Goal: Information Seeking & Learning: Learn about a topic

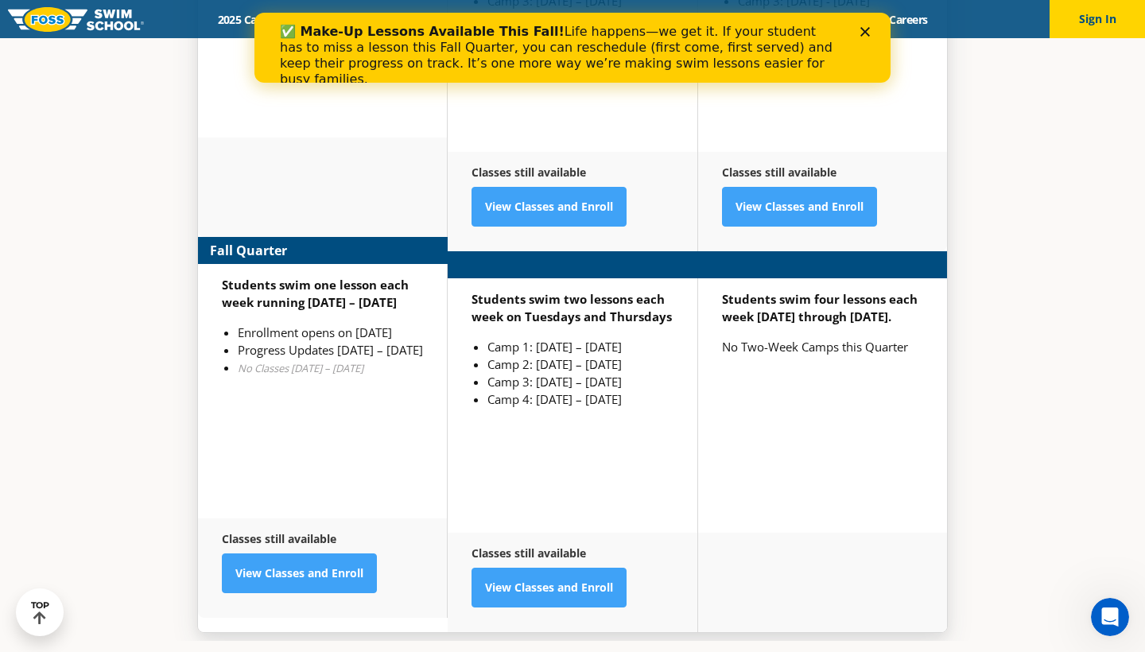
scroll to position [4142, 0]
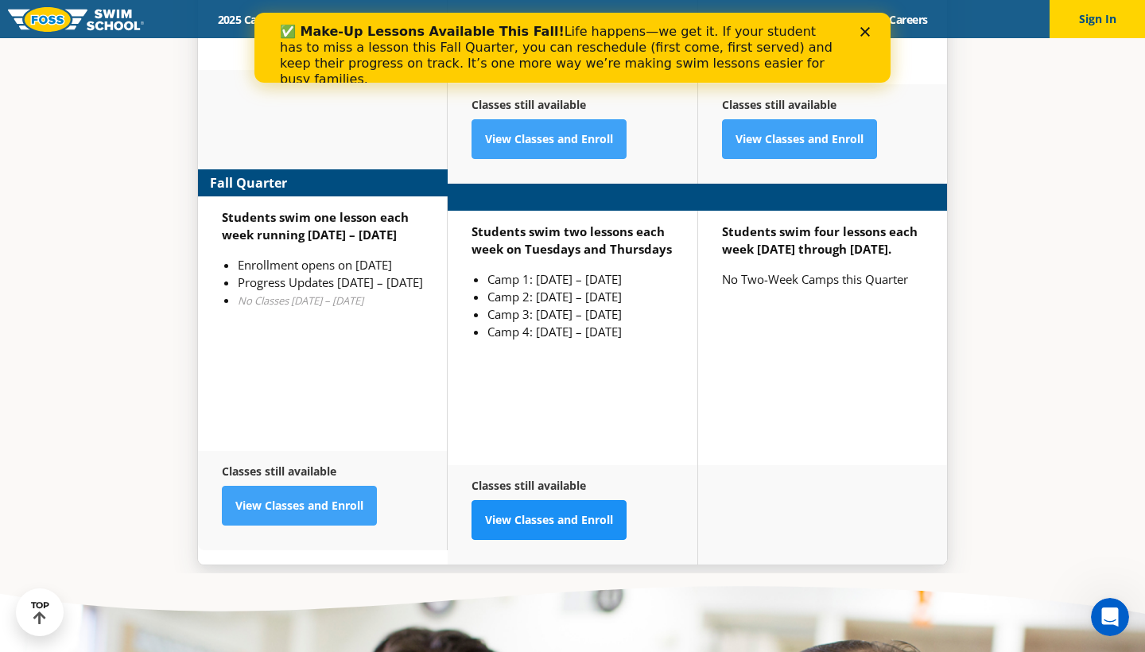
click at [574, 500] on link "View Classes and Enroll" at bounding box center [549, 520] width 155 height 40
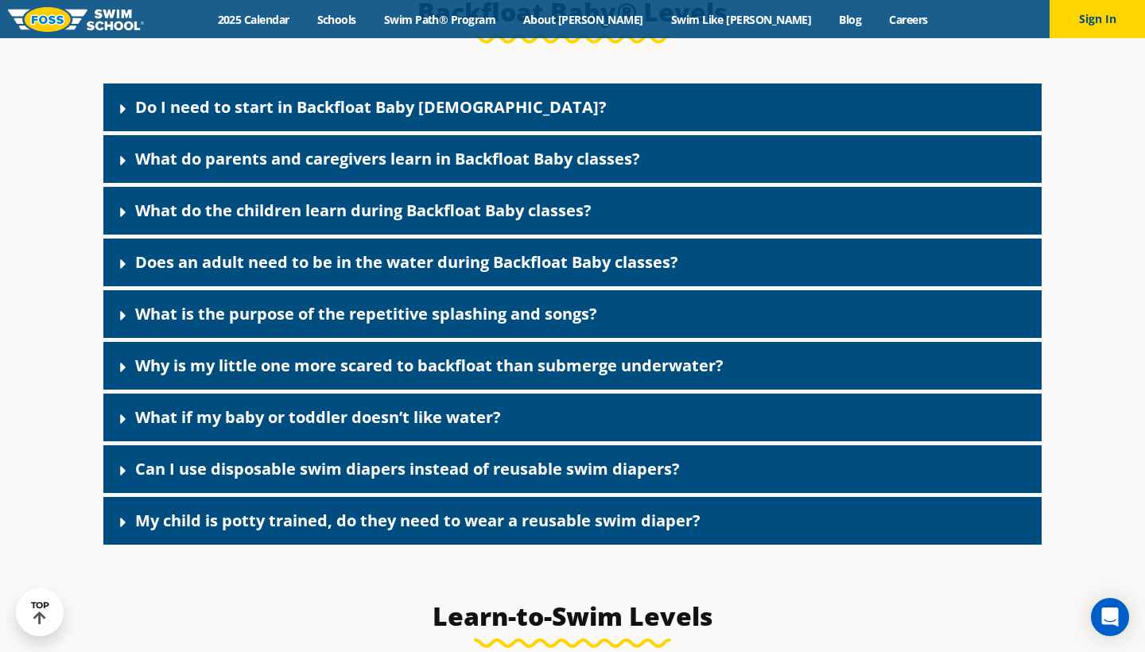
click at [477, 122] on div "Do I need to start in Backfloat Baby [DEMOGRAPHIC_DATA]?" at bounding box center [572, 108] width 938 height 48
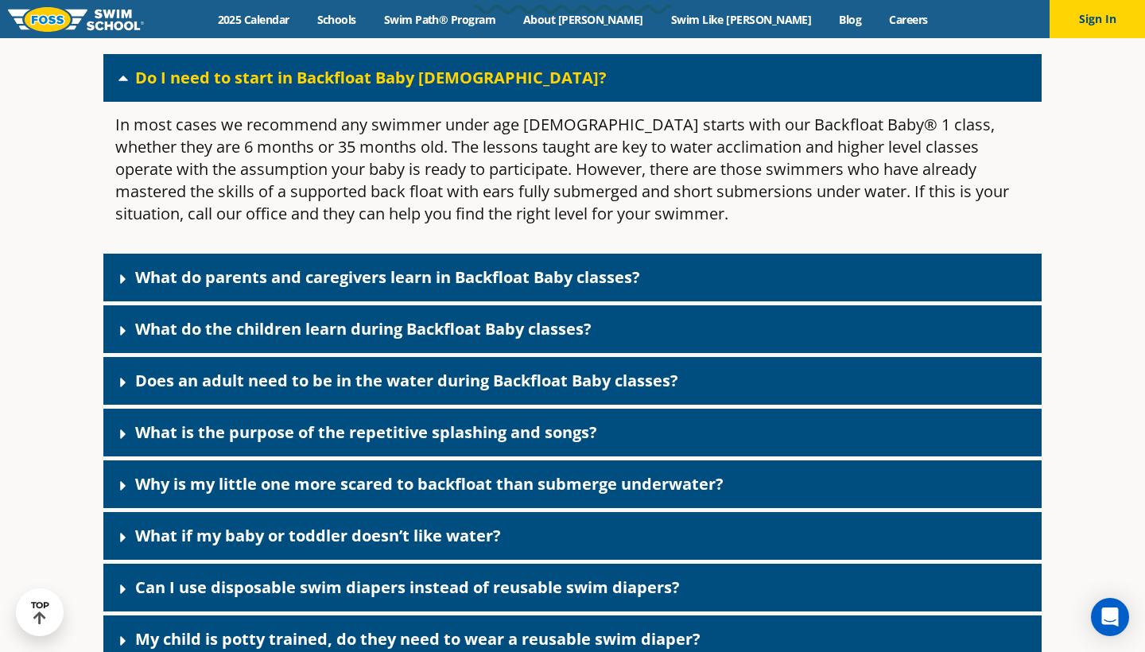
scroll to position [3556, 0]
click at [427, 288] on link "What do parents and caregivers learn in Backfloat Baby classes?" at bounding box center [387, 276] width 505 height 21
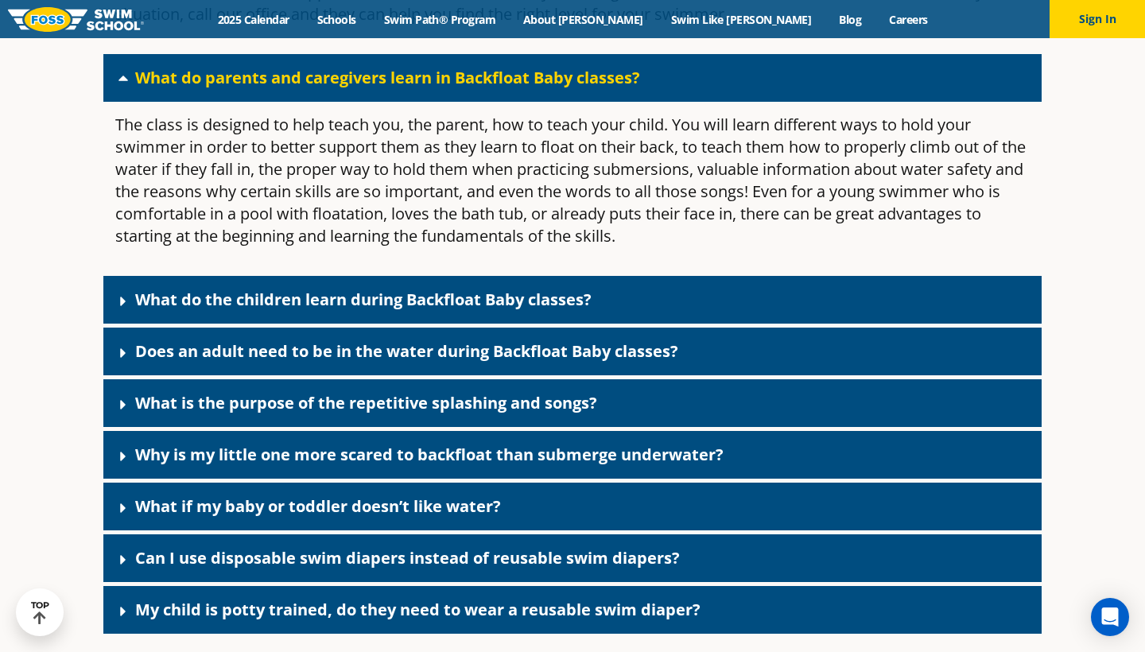
scroll to position [3755, 0]
click at [458, 375] on div "Does an adult need to be in the water during Backfloat Baby classes?" at bounding box center [572, 352] width 938 height 48
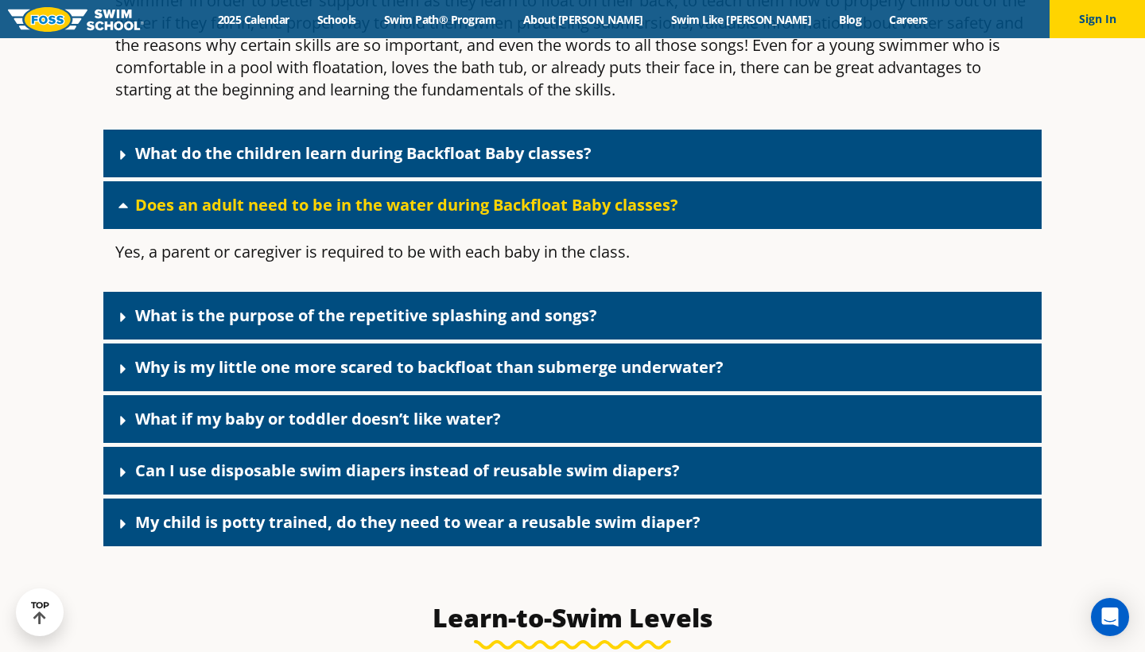
scroll to position [3924, 0]
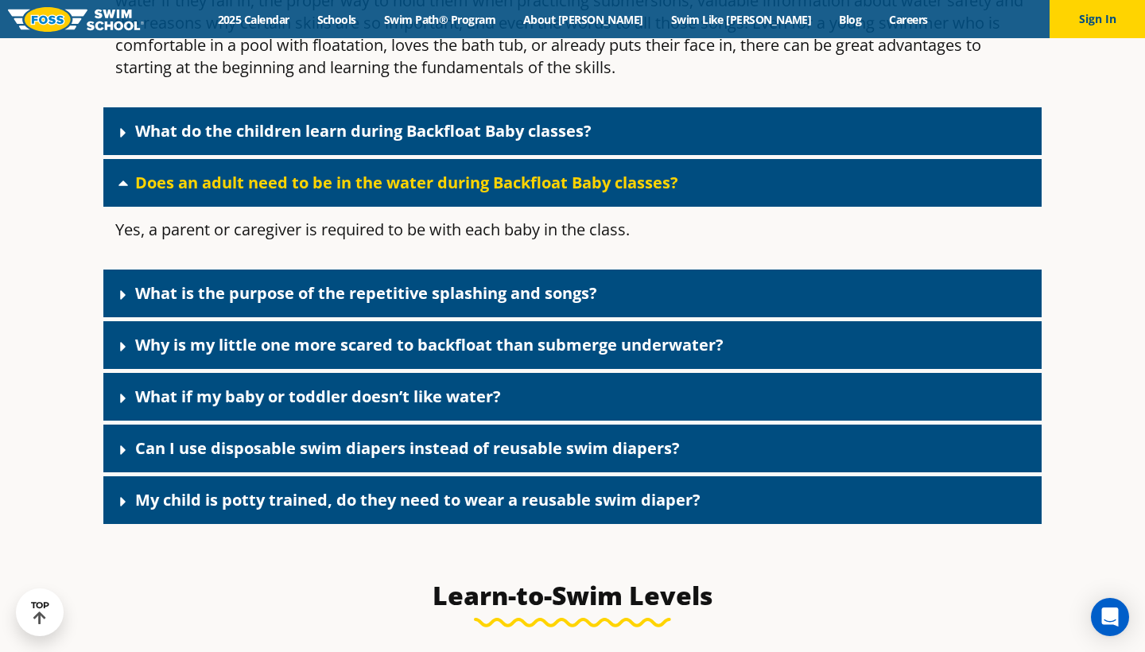
click at [437, 317] on div "What is the purpose of the repetitive splashing and songs?" at bounding box center [572, 294] width 938 height 48
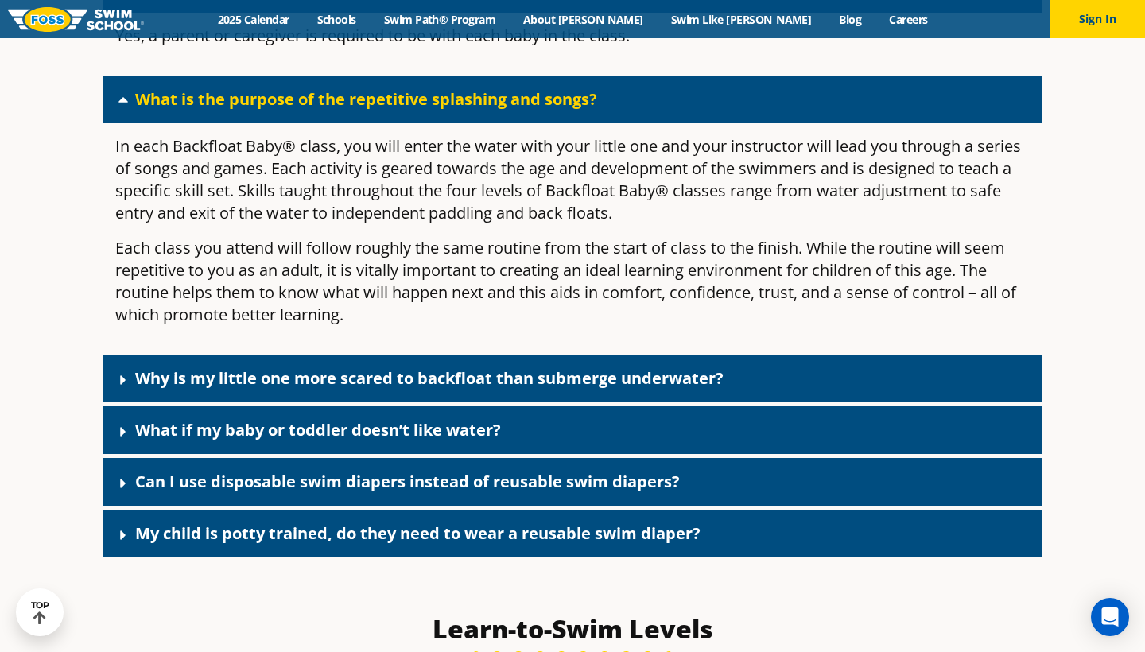
scroll to position [4128, 0]
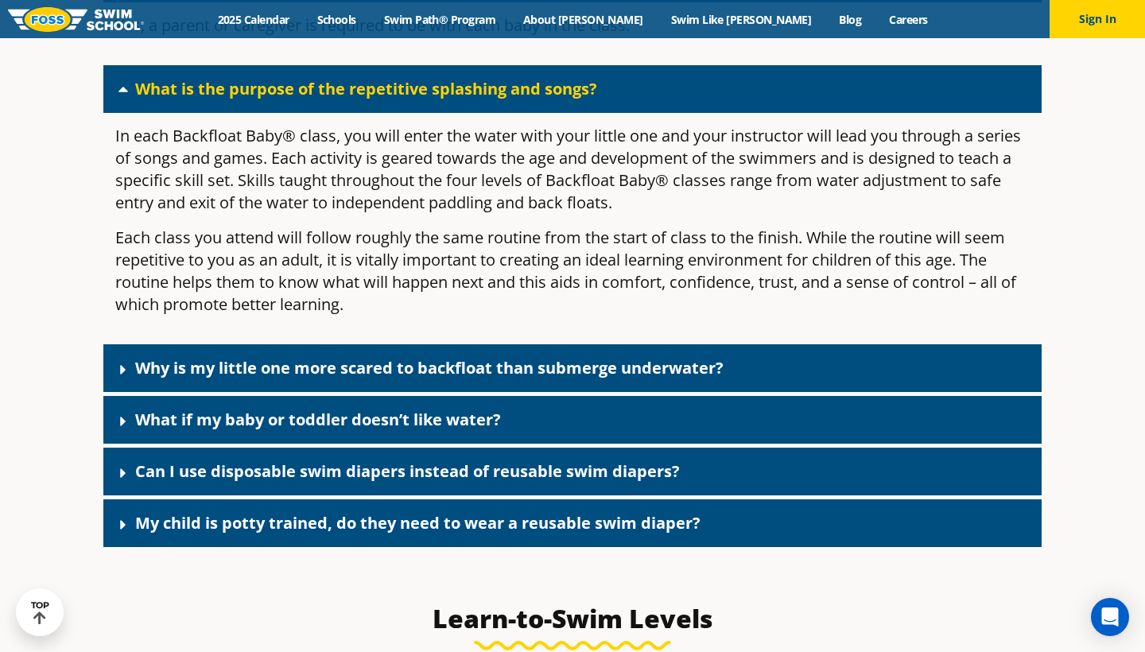
click at [458, 379] on link "Why is my little one more scared to backfloat than submerge underwater?" at bounding box center [429, 367] width 588 height 21
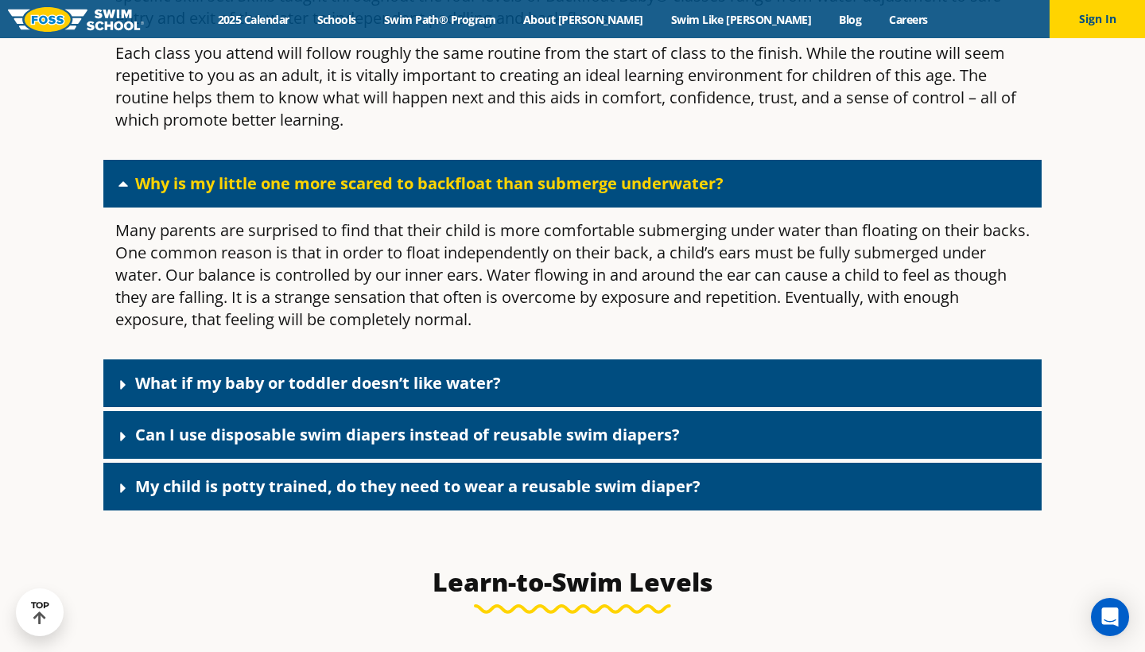
scroll to position [4327, 0]
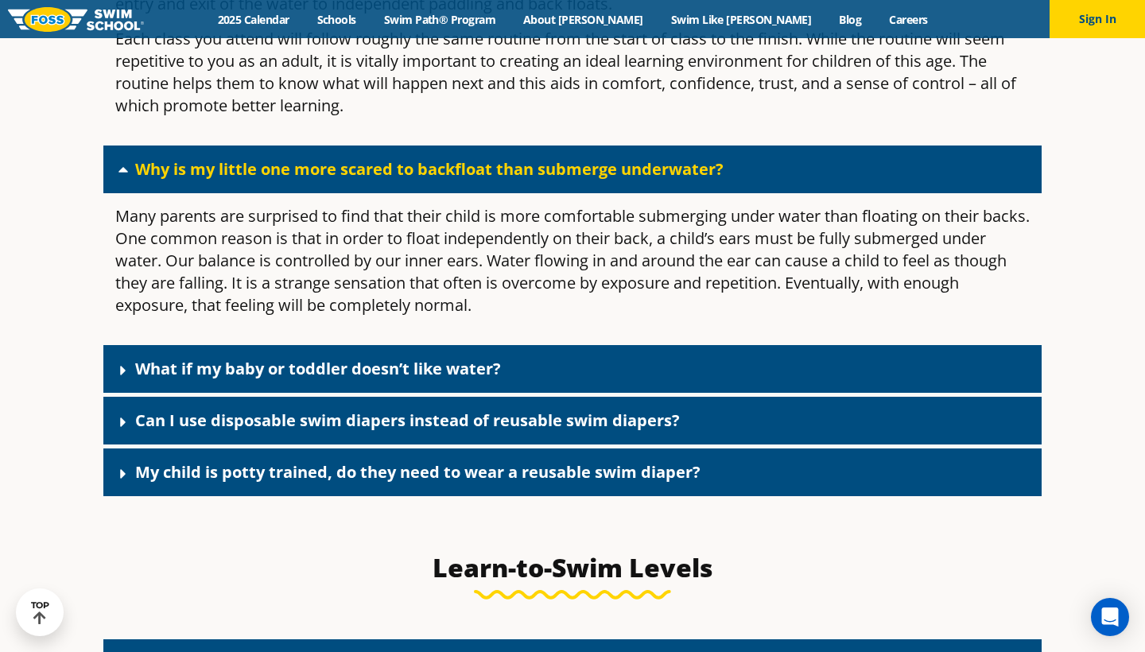
click at [438, 393] on div "What if my baby or toddler doesn’t like water?" at bounding box center [572, 369] width 938 height 48
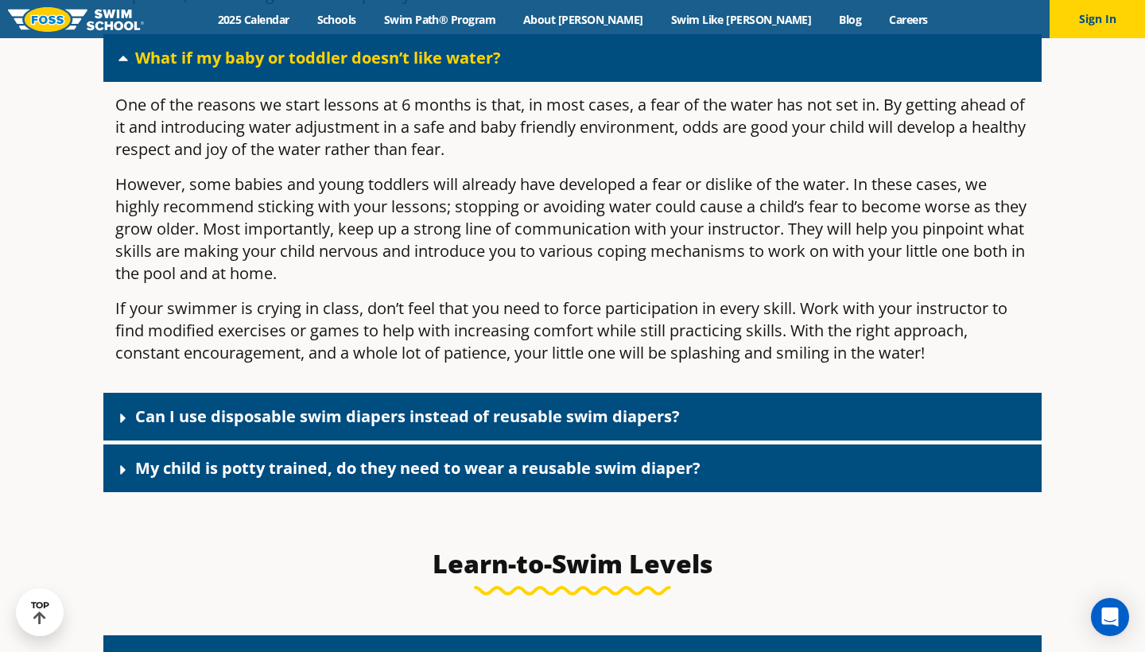
scroll to position [4745, 0]
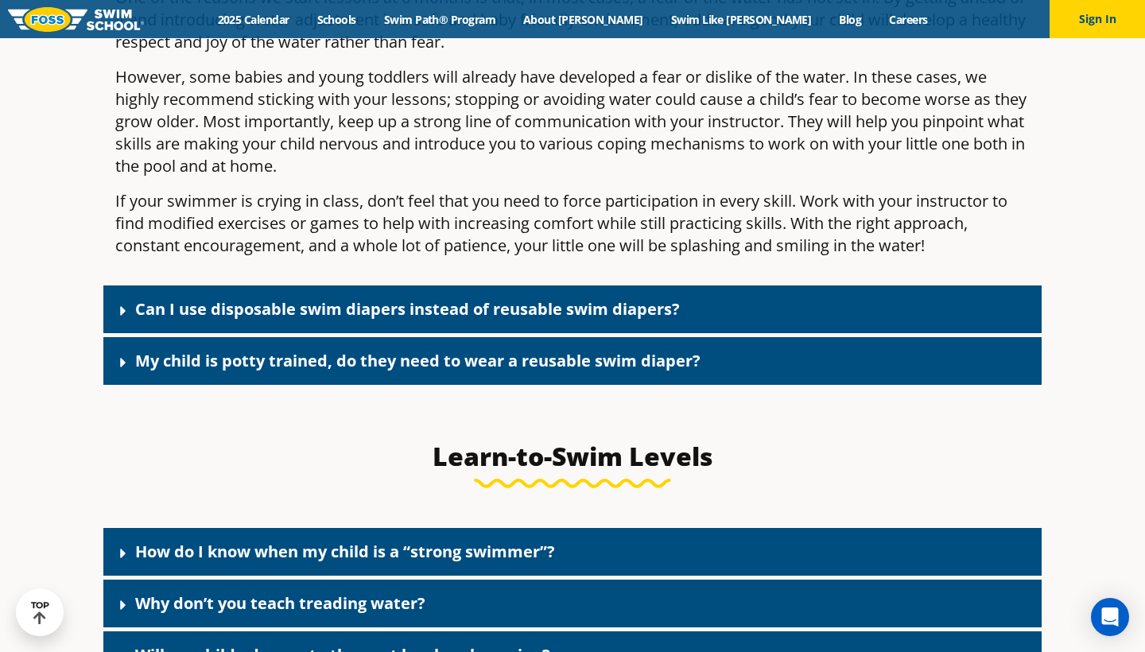
click at [501, 333] on div "Can I use disposable swim diapers instead of reusable swim diapers?" at bounding box center [572, 309] width 938 height 48
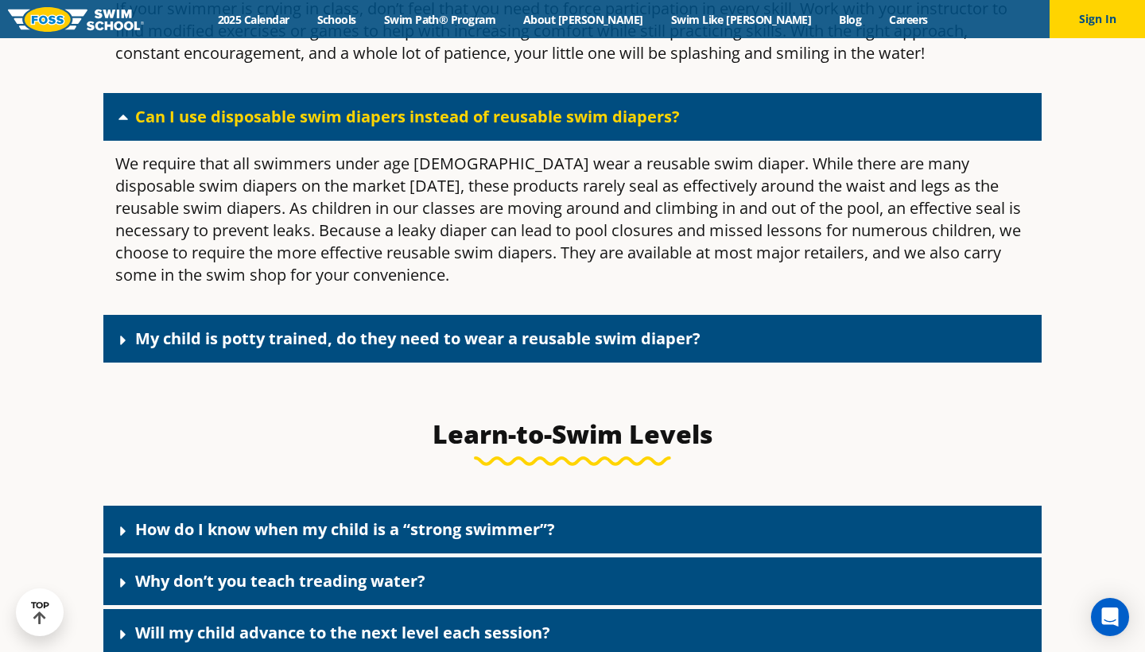
scroll to position [5034, 0]
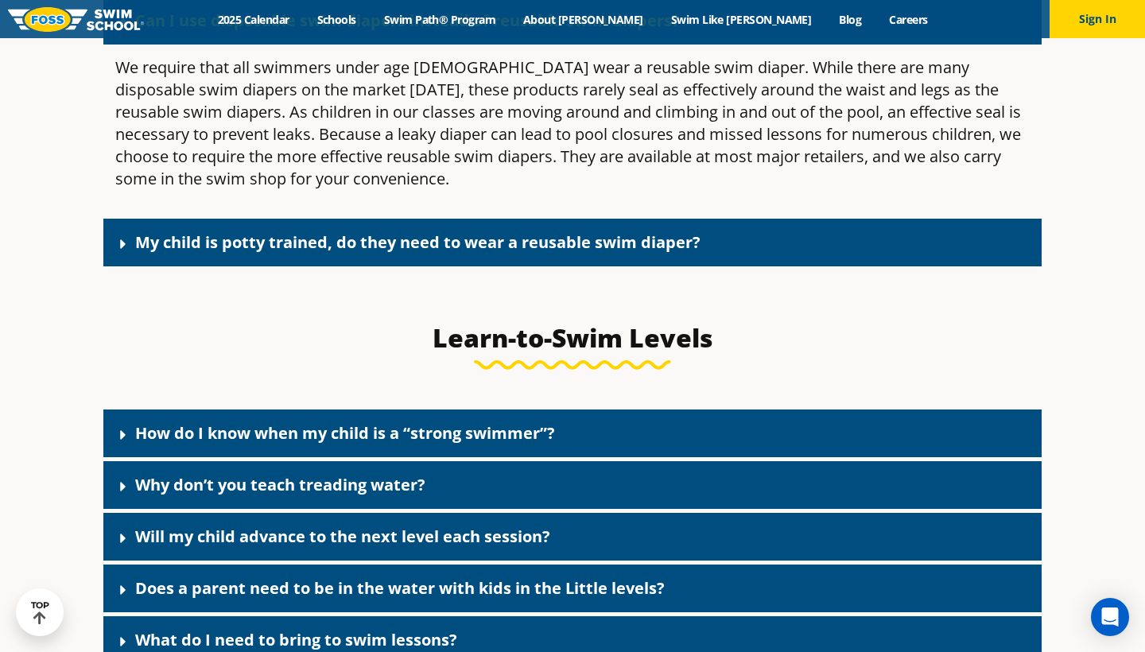
click at [505, 266] on div "My child is potty trained, do they need to wear a reusable swim diaper?" at bounding box center [572, 243] width 938 height 48
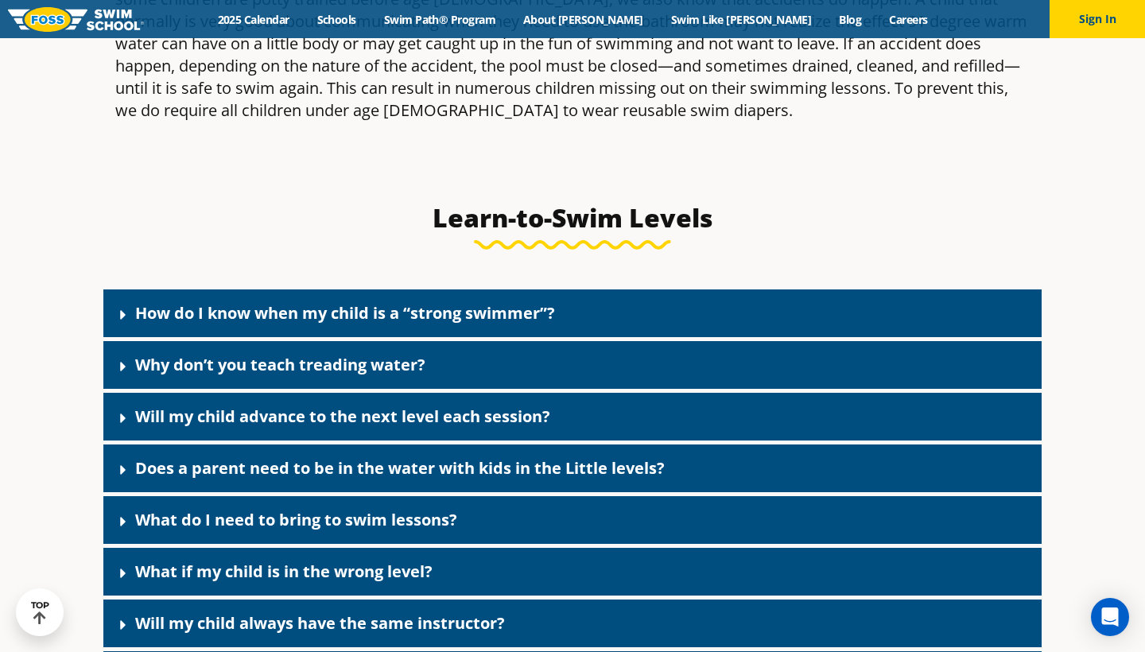
scroll to position [5368, 0]
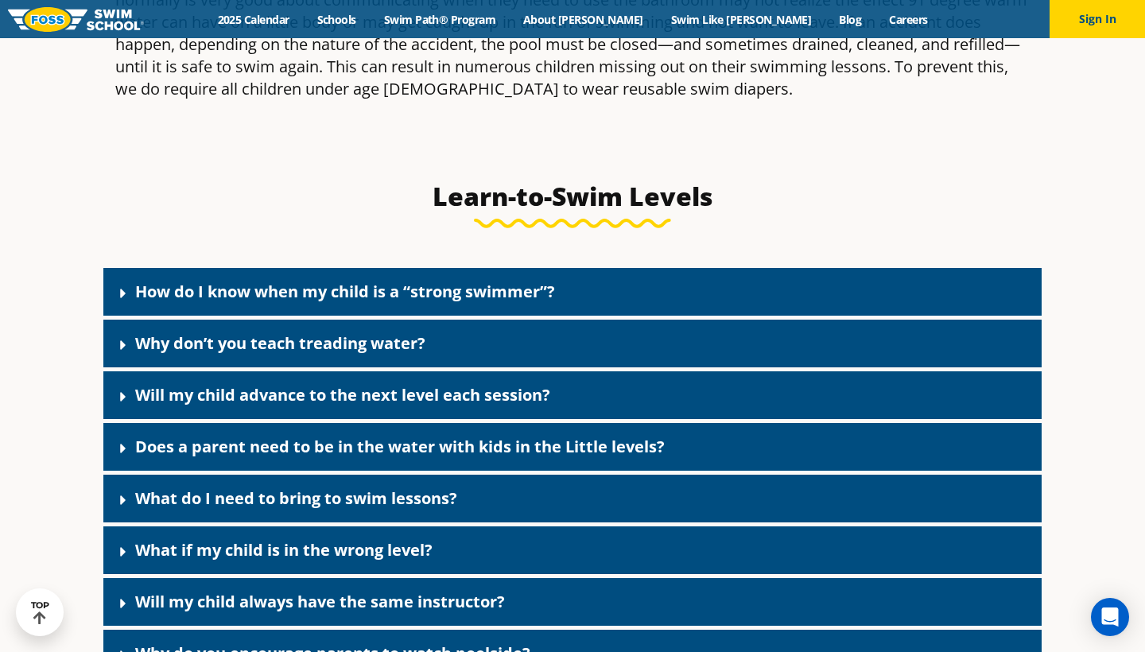
click at [539, 316] on div "How do I know when my child is a “strong swimmer”?" at bounding box center [572, 292] width 938 height 48
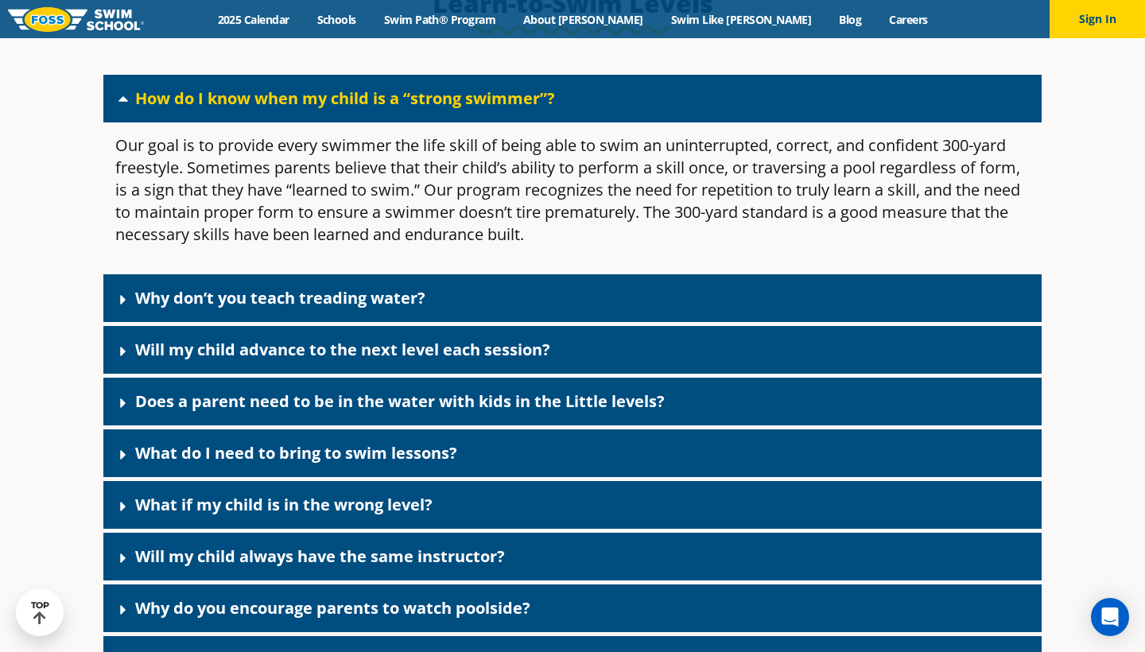
scroll to position [5570, 0]
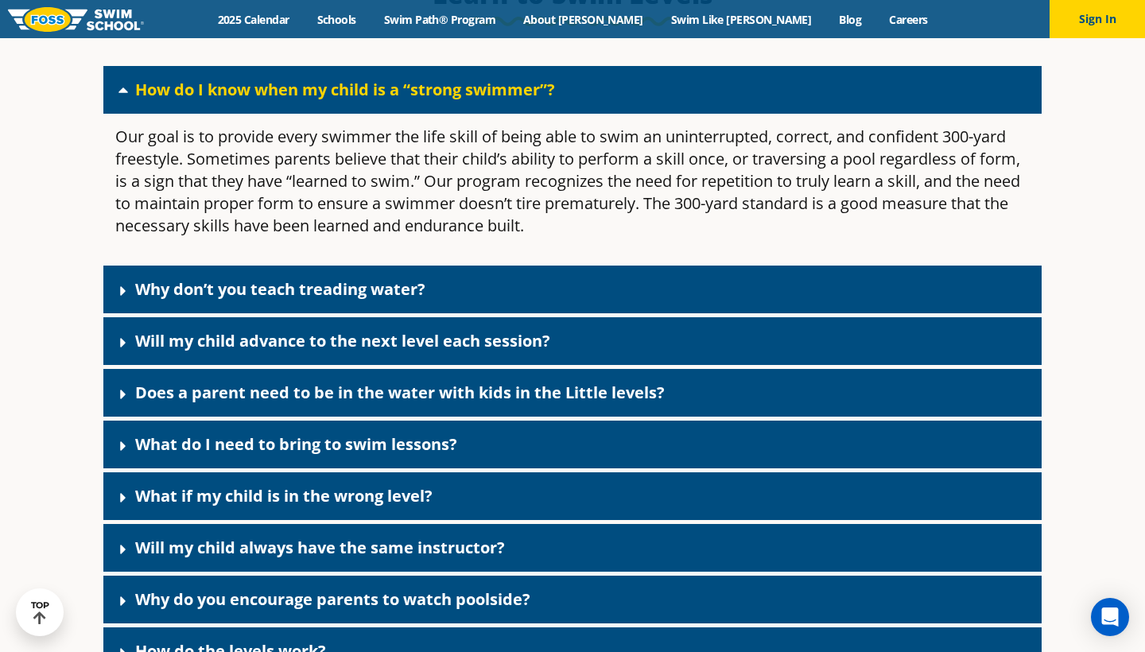
click at [500, 313] on div "Why don’t you teach treading water?" at bounding box center [572, 290] width 938 height 48
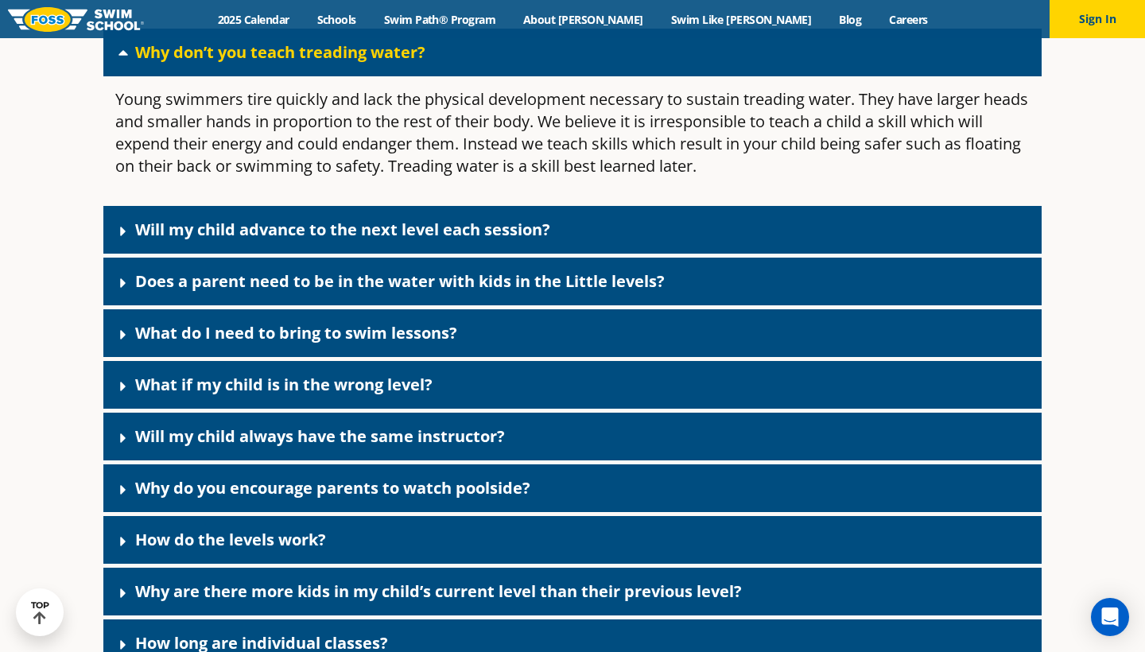
scroll to position [5808, 0]
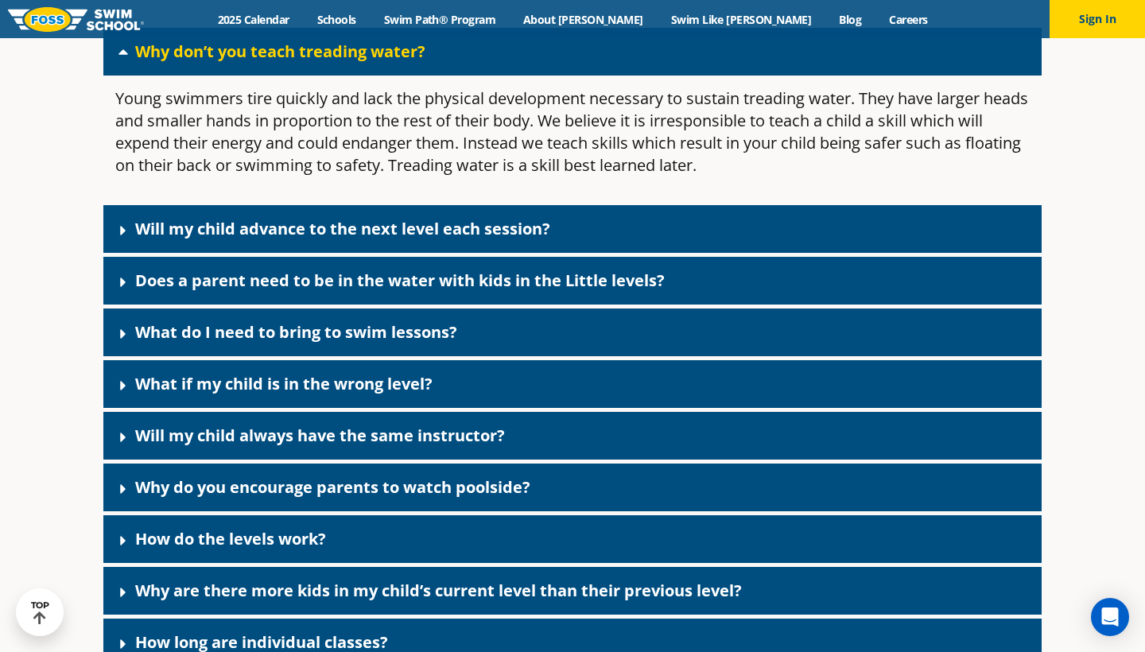
click at [503, 291] on link "Does a parent need to be in the water with kids in the Little levels?" at bounding box center [400, 280] width 530 height 21
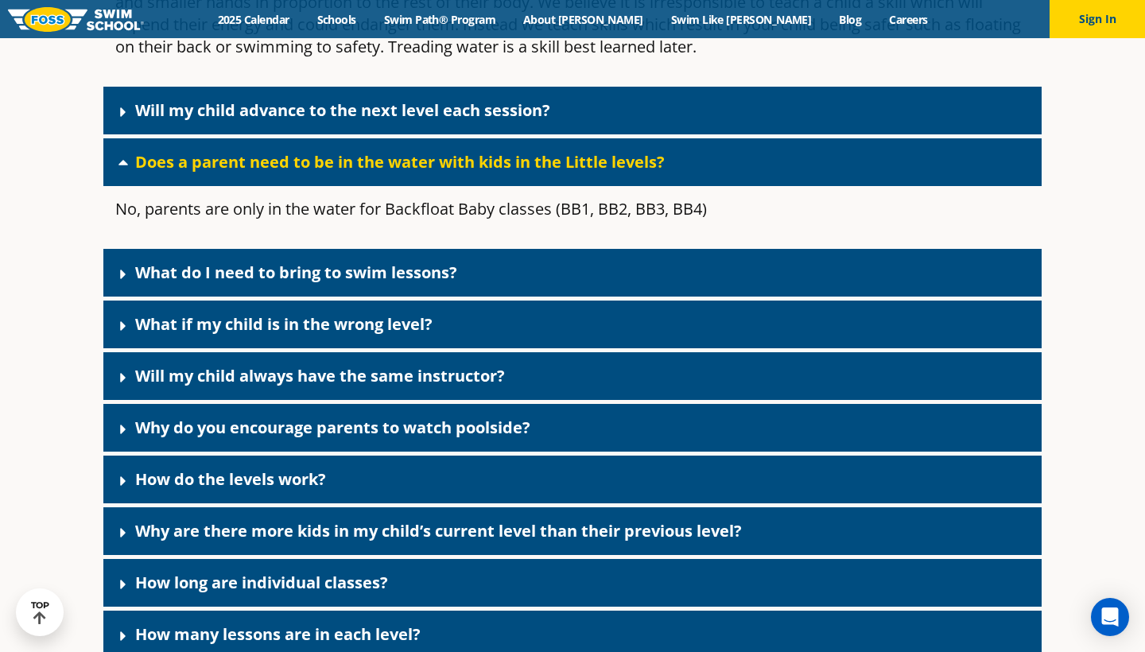
scroll to position [5936, 0]
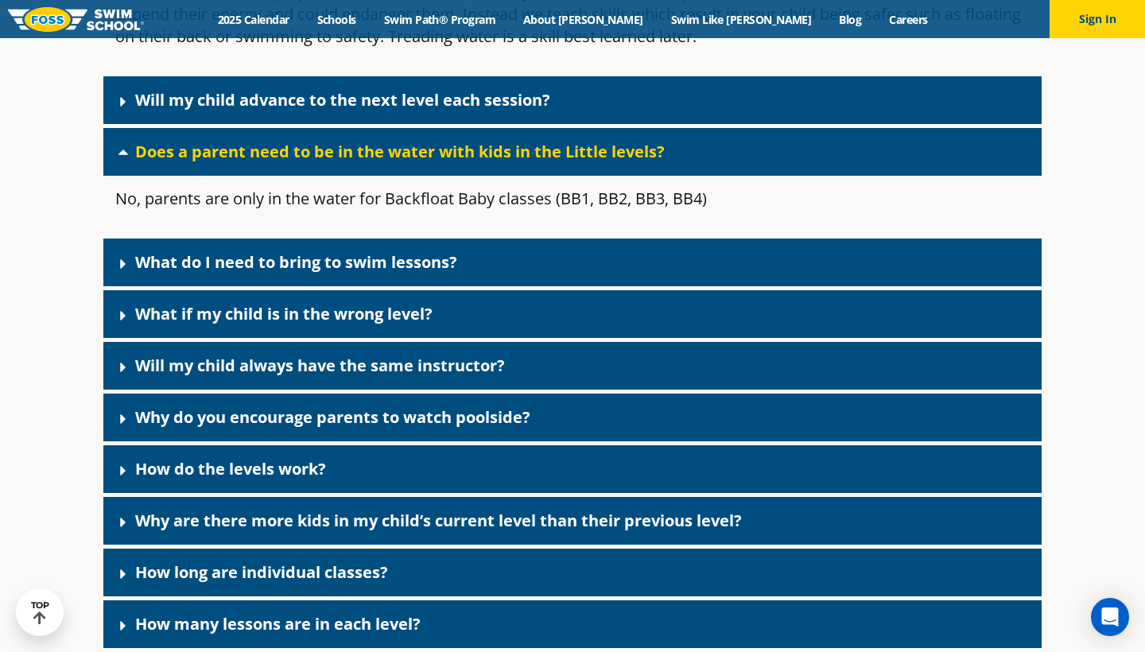
click at [493, 286] on div "What do I need to bring to swim lessons?" at bounding box center [572, 263] width 938 height 48
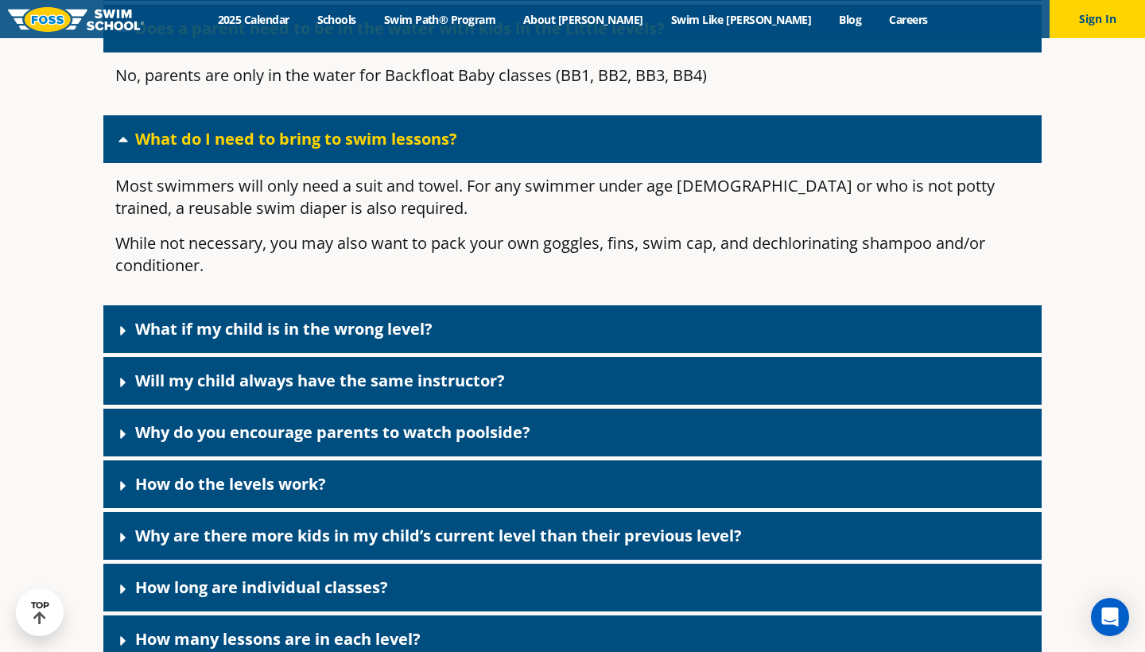
scroll to position [6061, 0]
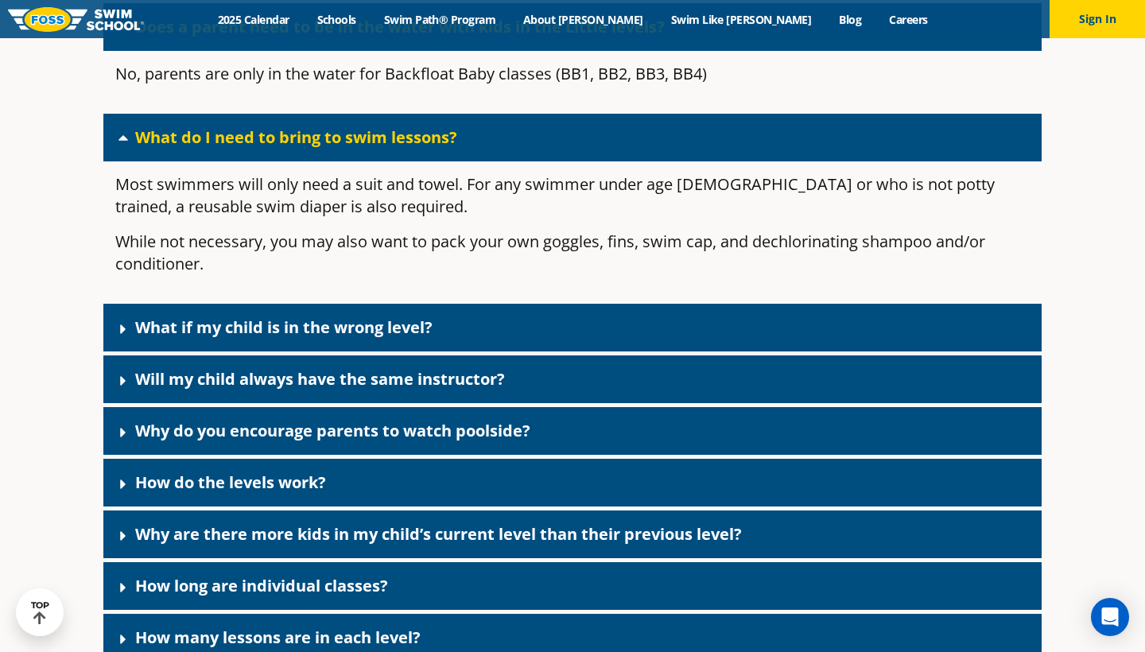
click at [465, 351] on div "What if my child is in the wrong level?" at bounding box center [572, 328] width 938 height 48
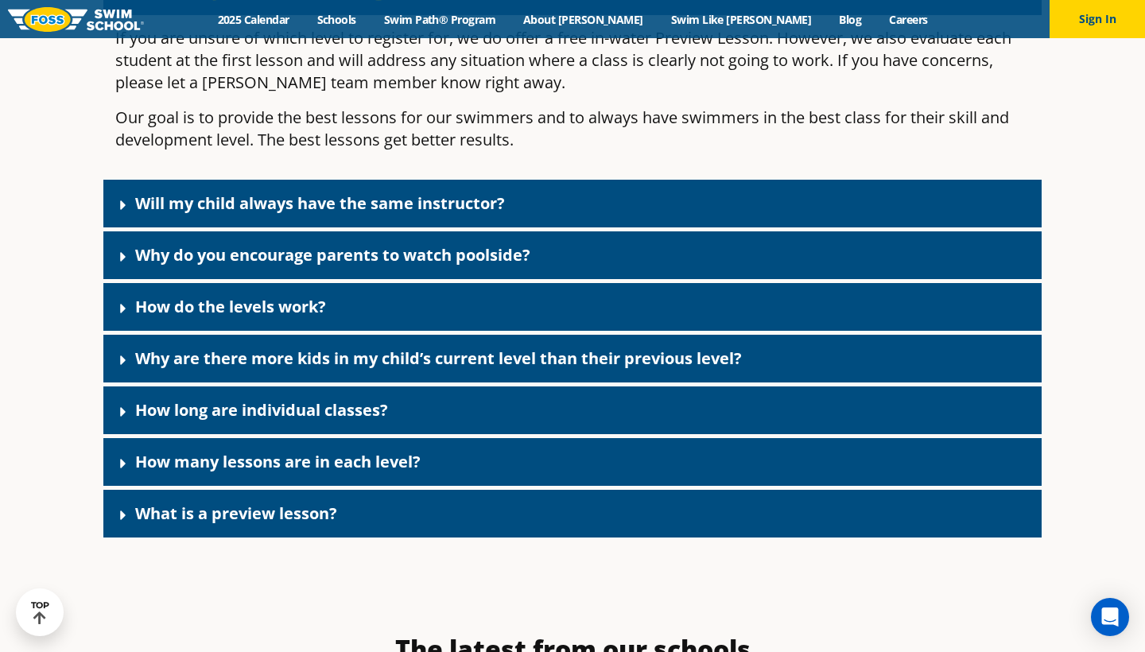
scroll to position [6398, 0]
click at [491, 227] on div "Will my child always have the same instructor?" at bounding box center [572, 204] width 938 height 48
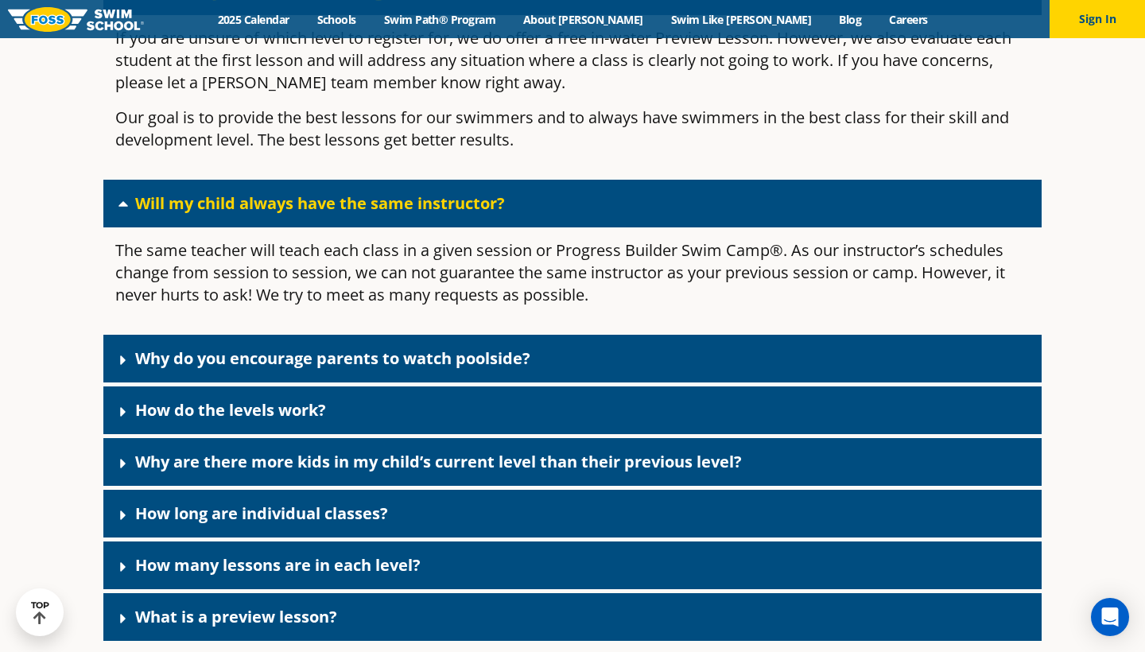
click at [465, 369] on link "Why do you encourage parents to watch poolside?" at bounding box center [332, 358] width 395 height 21
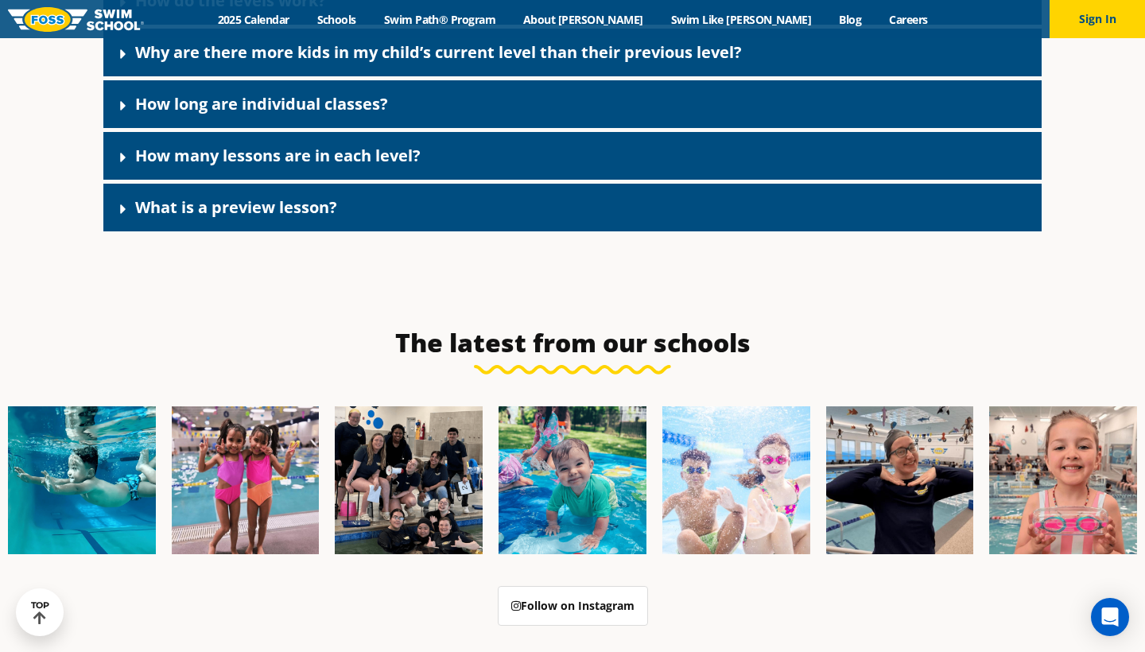
scroll to position [7021, 0]
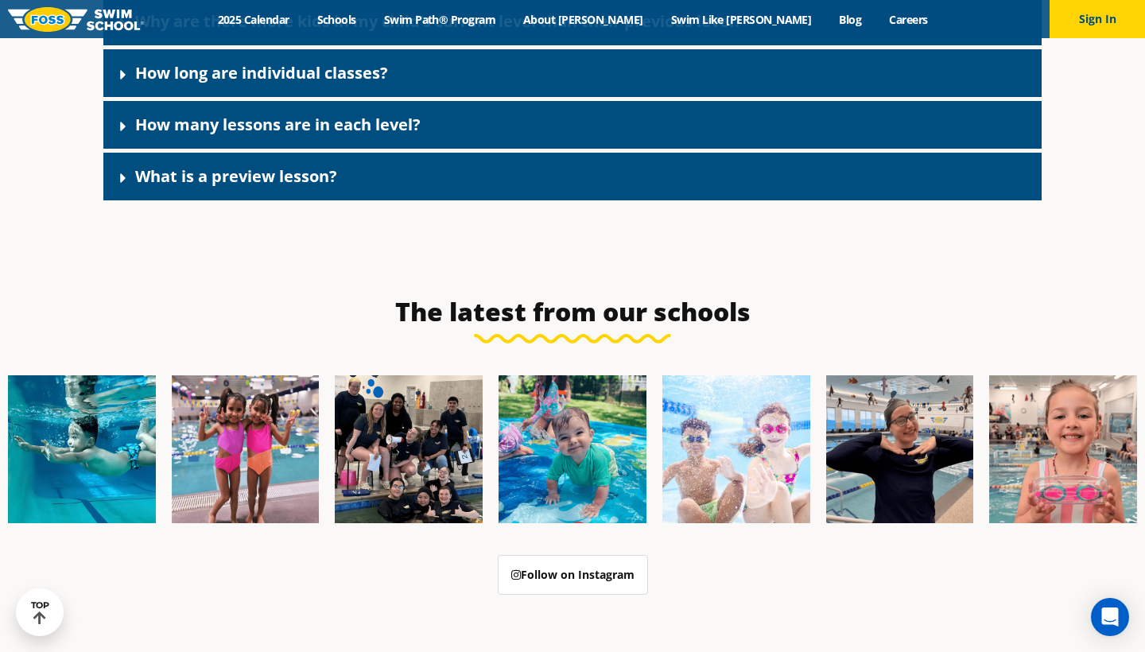
click at [402, 200] on div "What is a preview lesson?" at bounding box center [572, 177] width 938 height 48
